Goal: Information Seeking & Learning: Find specific fact

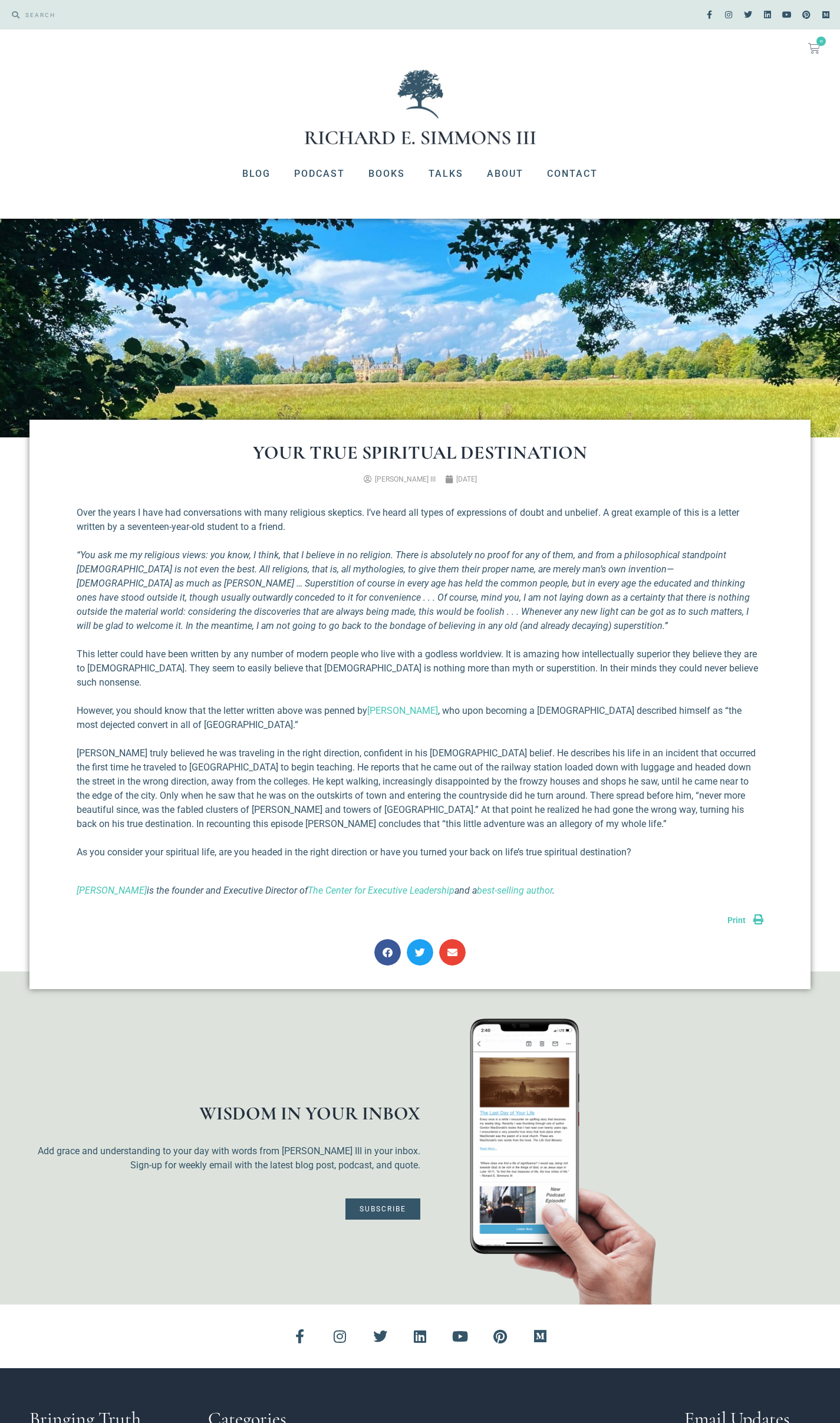
click at [553, 569] on em "“You ask me my religious views: you know, I think, that I believe in no religio…" at bounding box center [413, 590] width 673 height 82
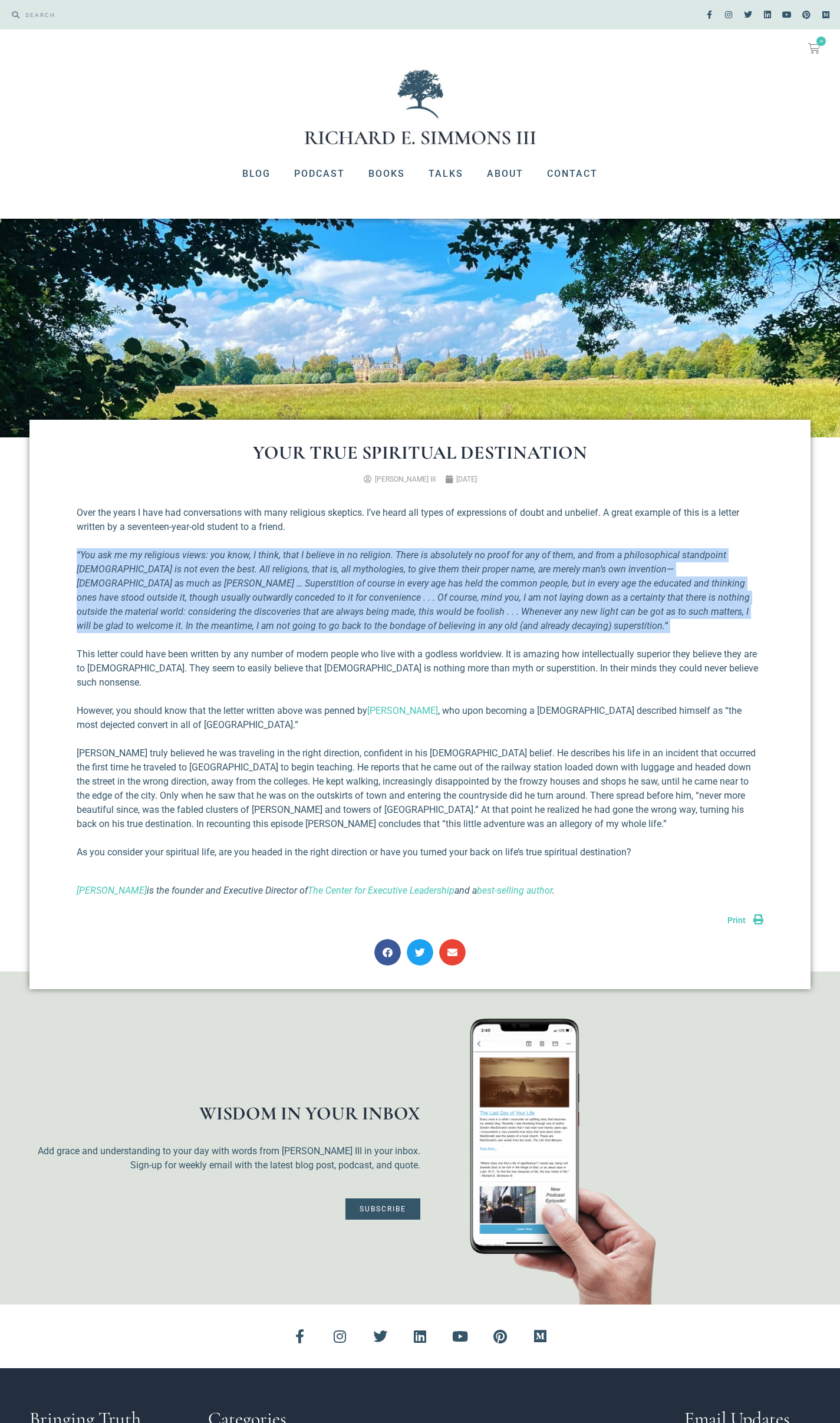
click at [553, 569] on em "“You ask me my religious views: you know, I think, that I believe in no religio…" at bounding box center [413, 590] width 673 height 82
copy div "“You ask me my religious views: you know, I think, that I believe in no religio…"
click at [111, 586] on em "“You ask me my religious views: you know, I think, that I believe in no religio…" at bounding box center [413, 590] width 673 height 82
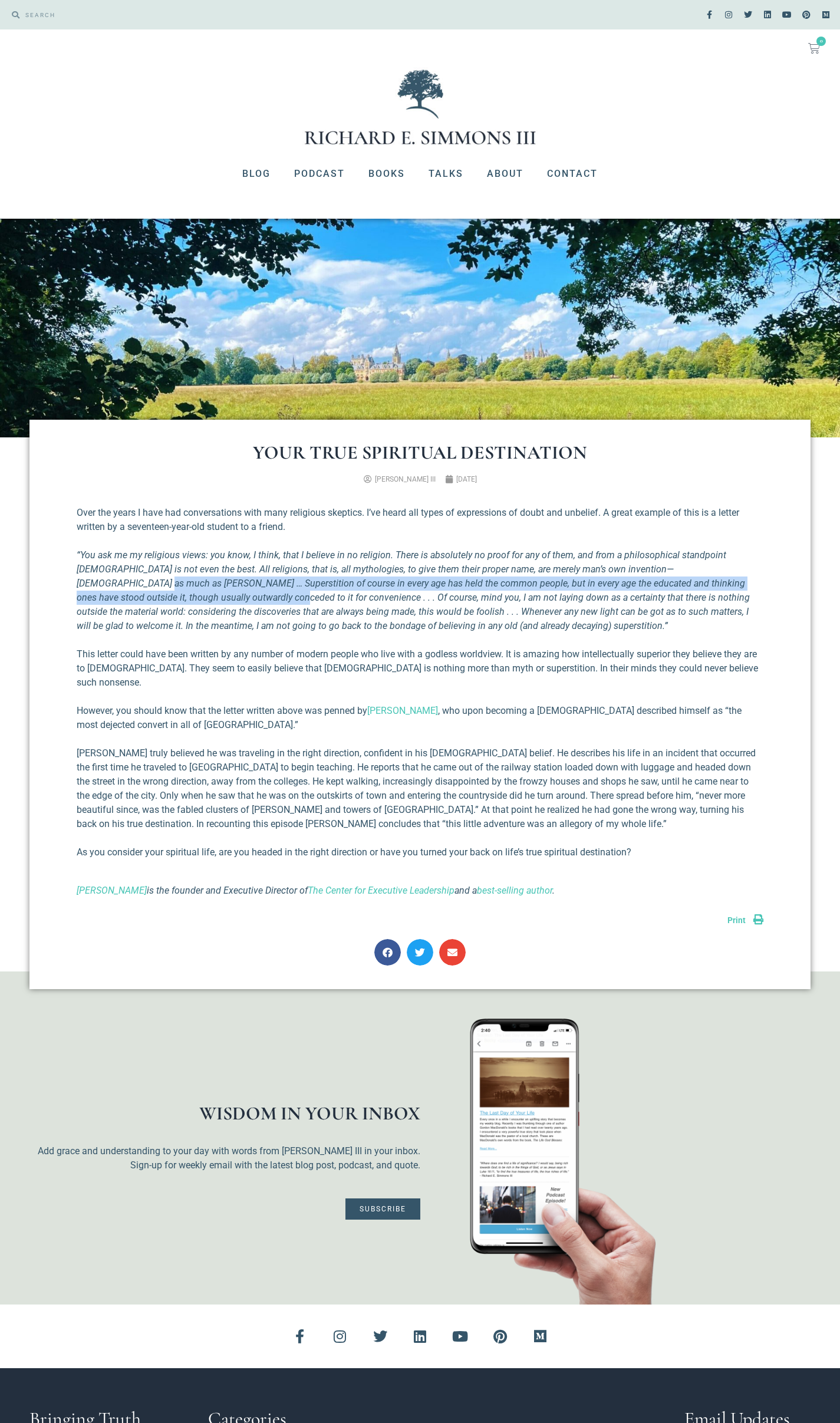
drag, startPoint x: 111, startPoint y: 586, endPoint x: 172, endPoint y: 596, distance: 61.8
click at [172, 596] on em "“You ask me my religious views: you know, I think, that I believe in no religio…" at bounding box center [413, 590] width 673 height 82
